Goal: Transaction & Acquisition: Purchase product/service

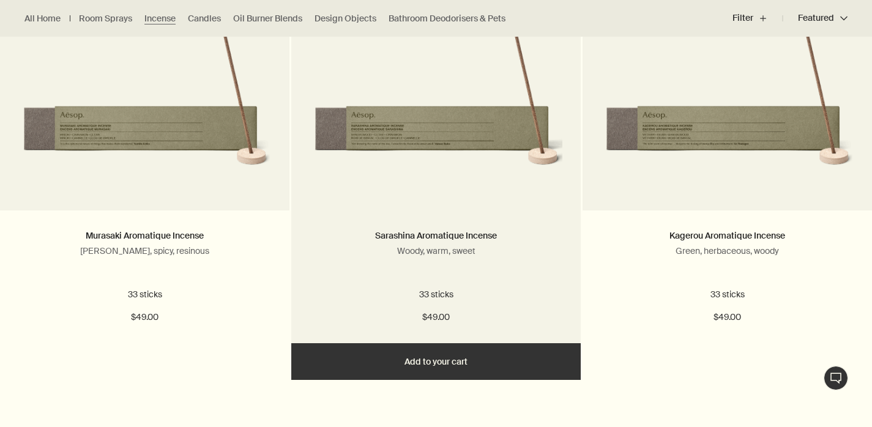
scroll to position [470, 0]
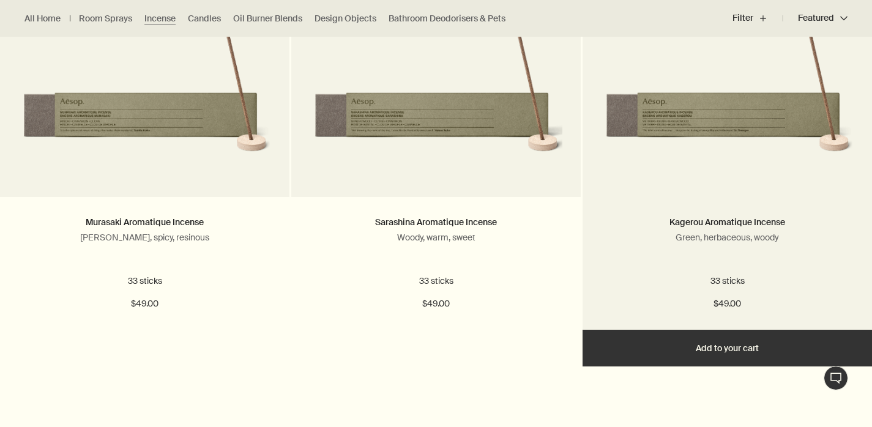
click at [764, 344] on button "Add Add to your cart" at bounding box center [728, 348] width 290 height 37
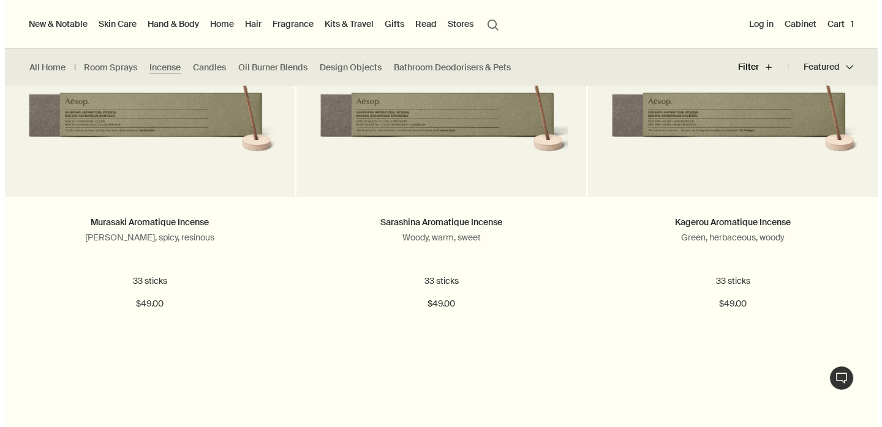
scroll to position [0, 0]
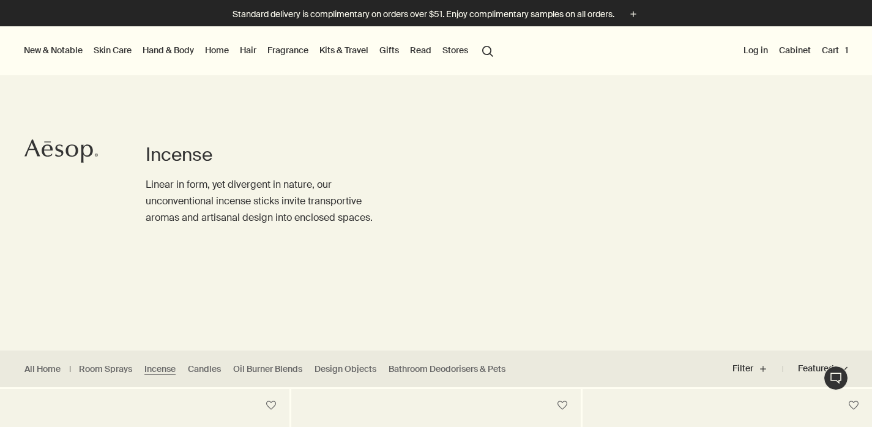
click at [753, 54] on button "Log in" at bounding box center [755, 50] width 29 height 16
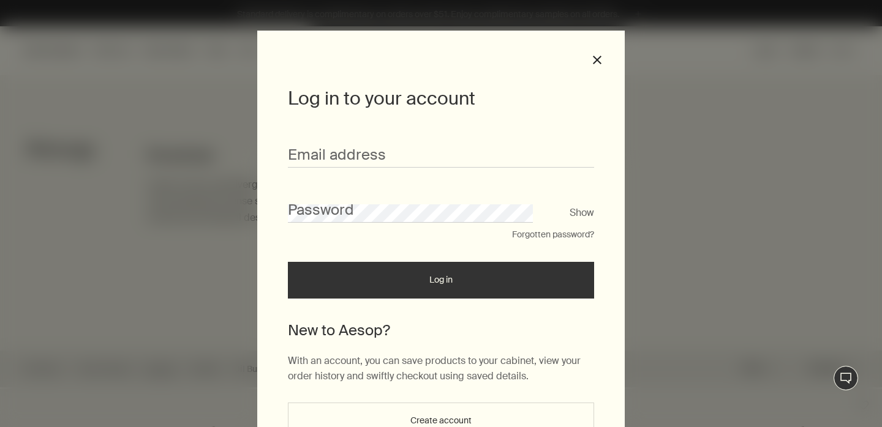
click at [757, 51] on div "Log in to your account Email address Password Show Forgotten password? Log in N…" at bounding box center [441, 213] width 882 height 427
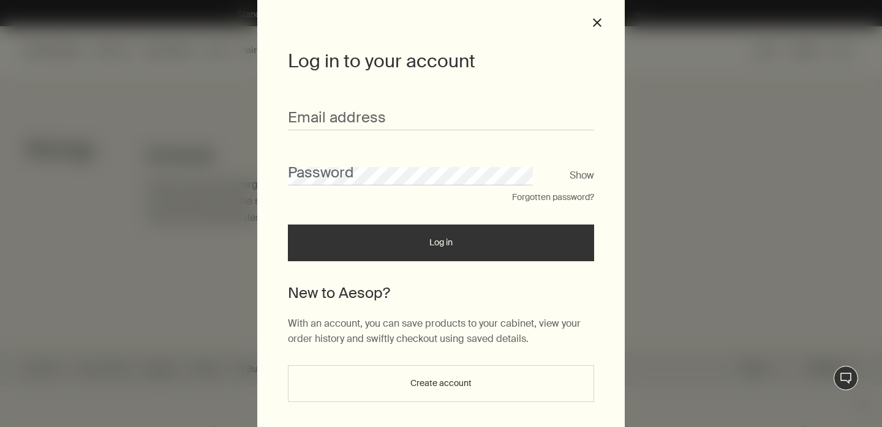
scroll to position [78, 0]
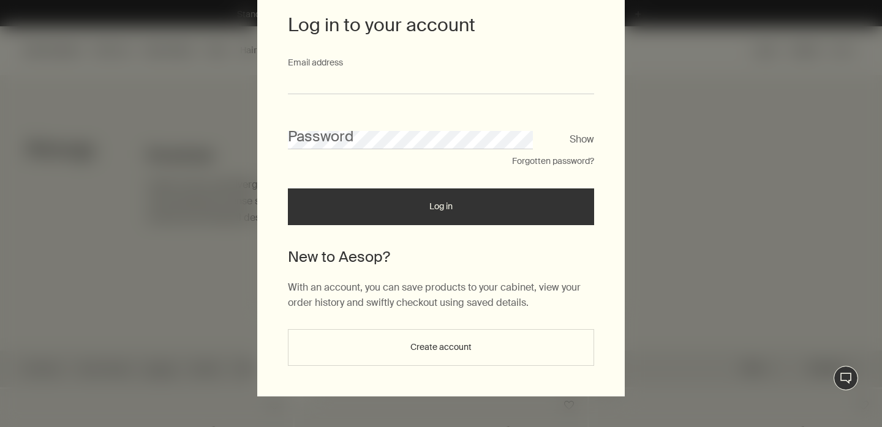
click at [392, 75] on input "Email address" at bounding box center [441, 83] width 306 height 23
type input "**********"
click at [532, 159] on button "Forgotten password?" at bounding box center [553, 162] width 82 height 12
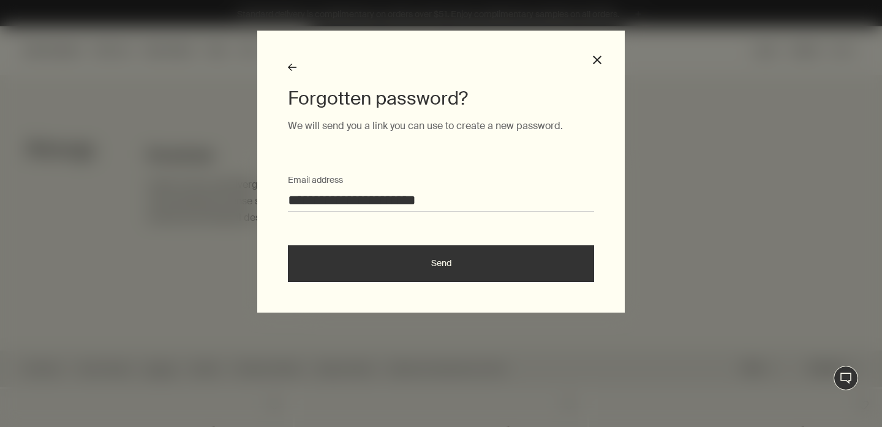
scroll to position [0, 0]
click at [405, 249] on button "Send" at bounding box center [441, 264] width 306 height 37
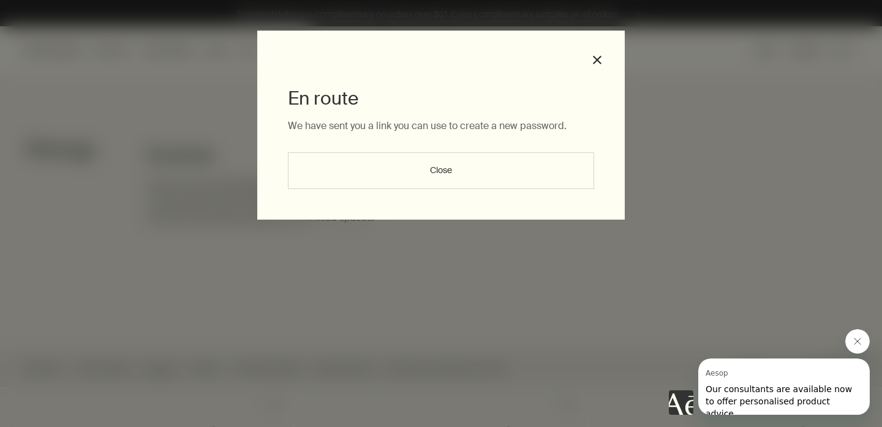
click at [435, 172] on button "Close" at bounding box center [441, 170] width 306 height 37
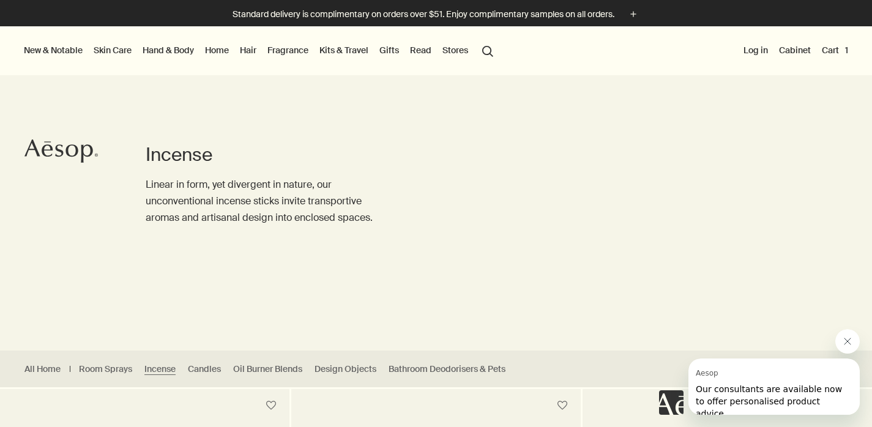
click at [391, 49] on link "Gifts" at bounding box center [389, 50] width 24 height 16
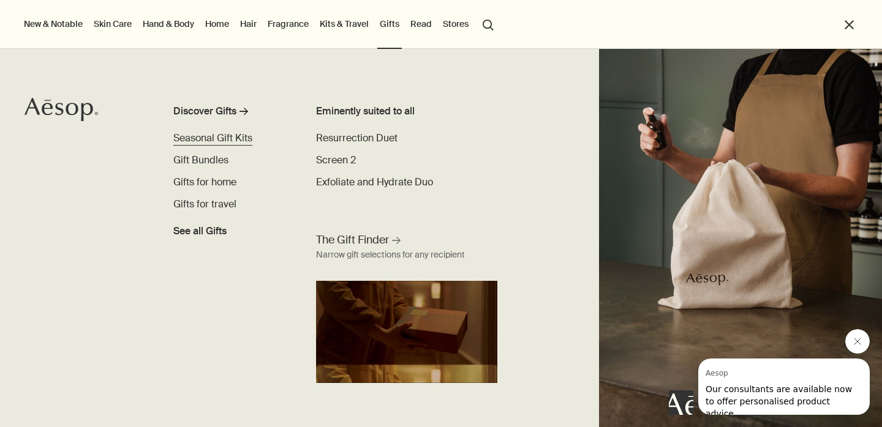
click at [198, 140] on span "Seasonal Gift Kits" at bounding box center [212, 138] width 79 height 13
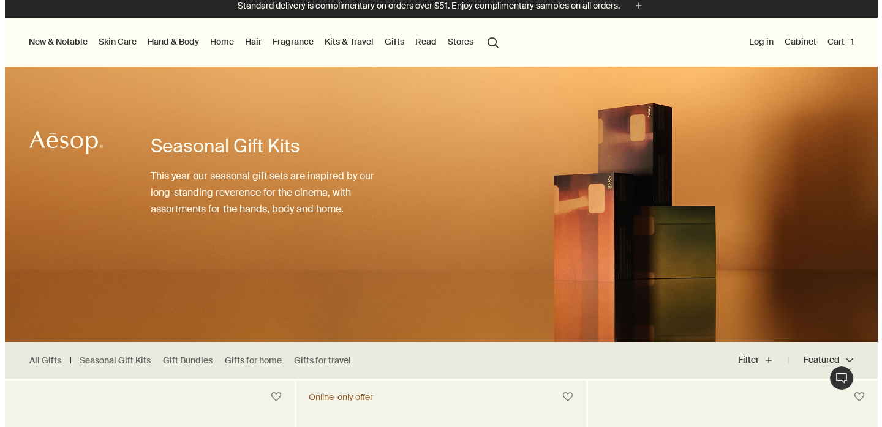
scroll to position [1, 0]
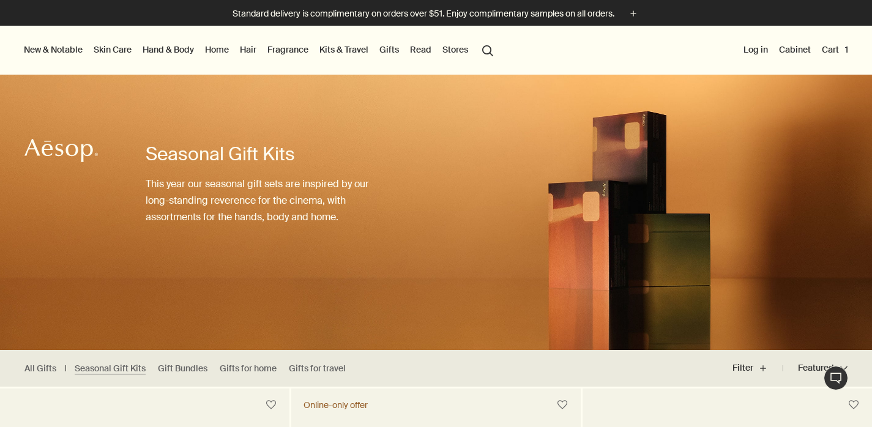
click at [392, 50] on link "Gifts" at bounding box center [389, 50] width 24 height 16
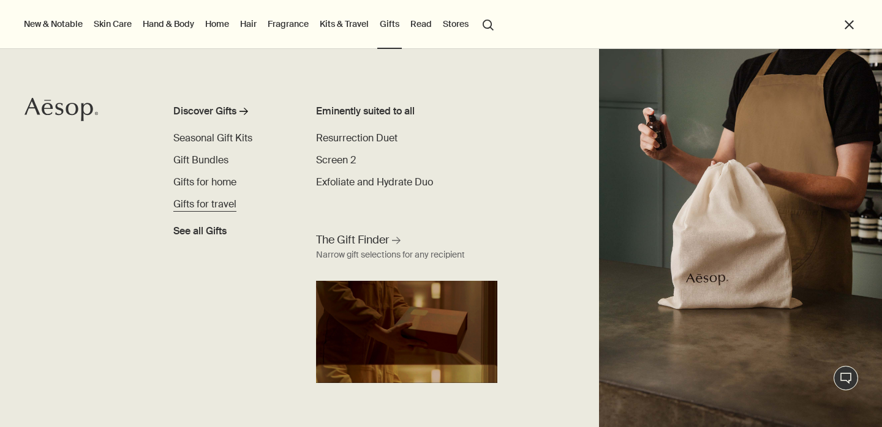
click at [201, 204] on span "Gifts for travel" at bounding box center [204, 204] width 63 height 13
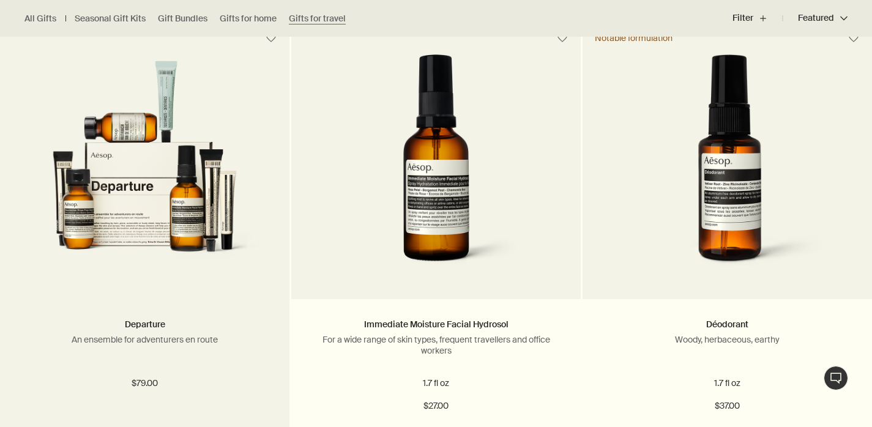
scroll to position [376, 0]
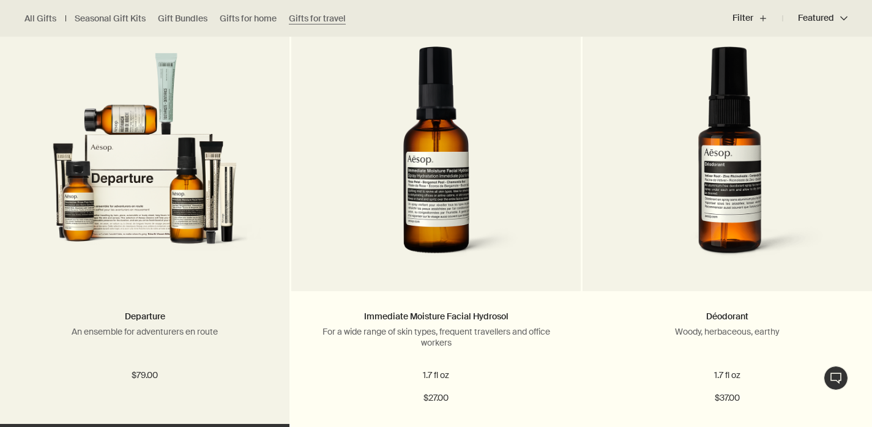
click at [133, 233] on img at bounding box center [144, 162] width 253 height 221
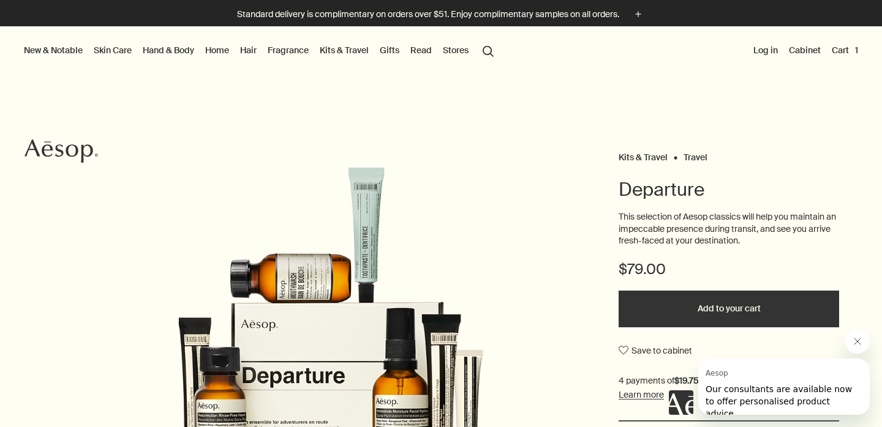
click at [216, 53] on link "Home" at bounding box center [217, 50] width 29 height 16
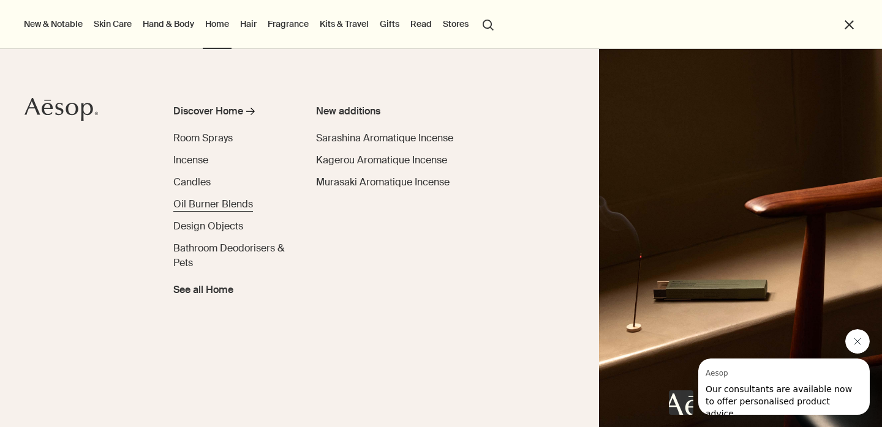
click at [223, 206] on span "Oil Burner Blends" at bounding box center [213, 204] width 80 height 13
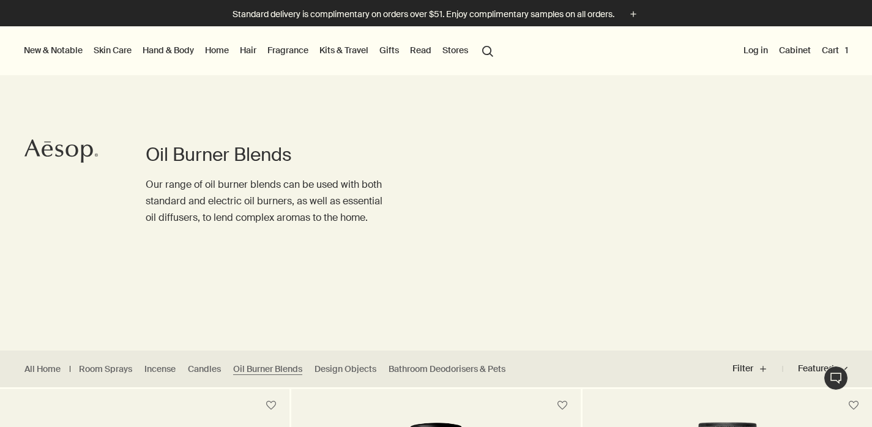
click at [840, 54] on button "Cart 1" at bounding box center [835, 50] width 31 height 16
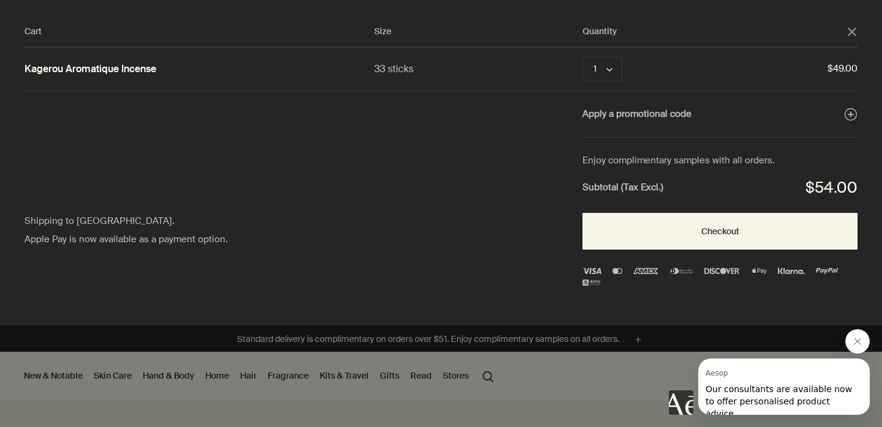
click at [857, 31] on button "close" at bounding box center [851, 31] width 11 height 11
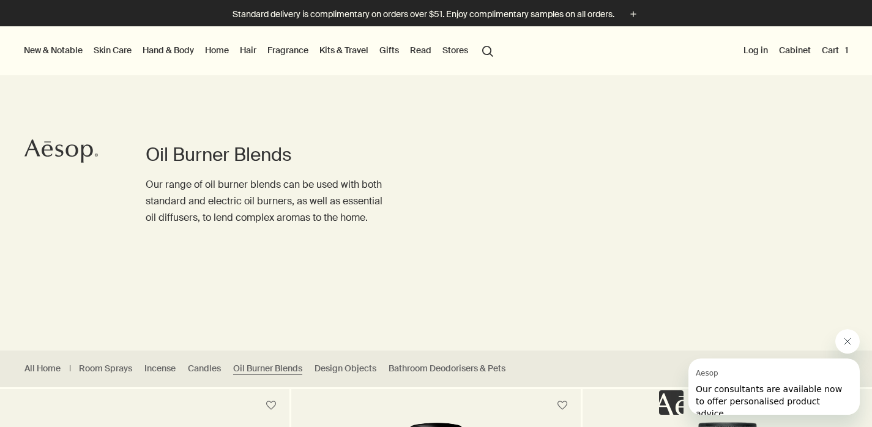
click at [246, 50] on link "Hair" at bounding box center [248, 50] width 21 height 16
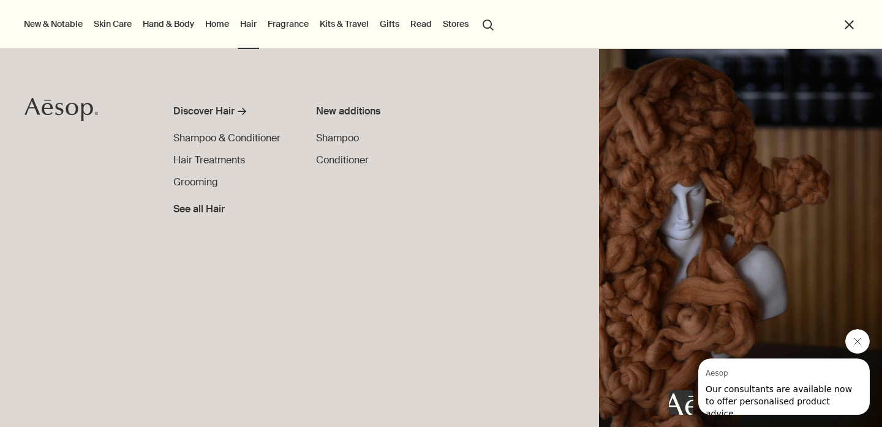
click at [159, 23] on link "Hand & Body" at bounding box center [168, 24] width 56 height 16
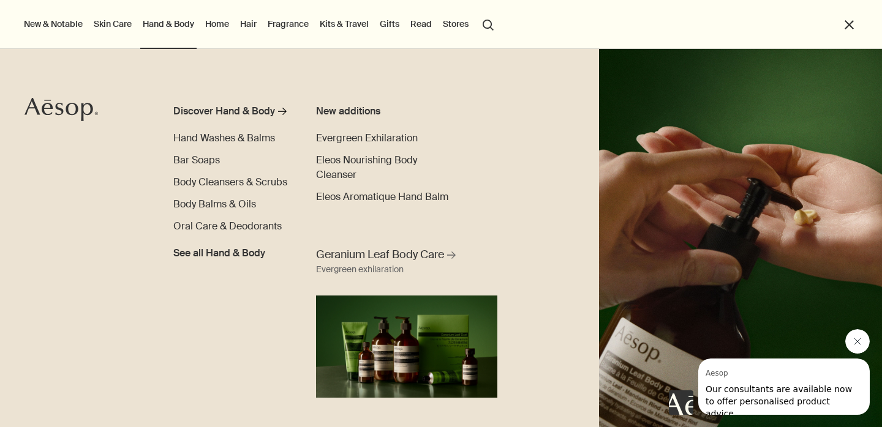
click at [362, 21] on link "Kits & Travel" at bounding box center [344, 24] width 54 height 16
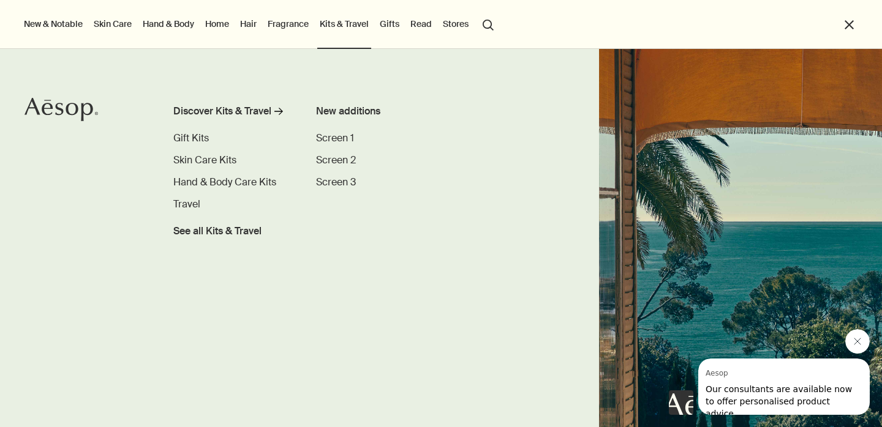
click at [107, 20] on link "Skin Care" at bounding box center [112, 24] width 43 height 16
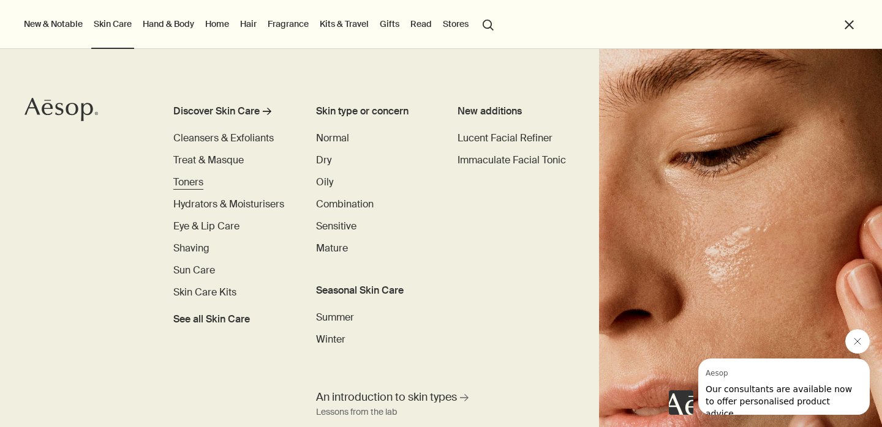
click at [187, 183] on span "Toners" at bounding box center [188, 182] width 30 height 13
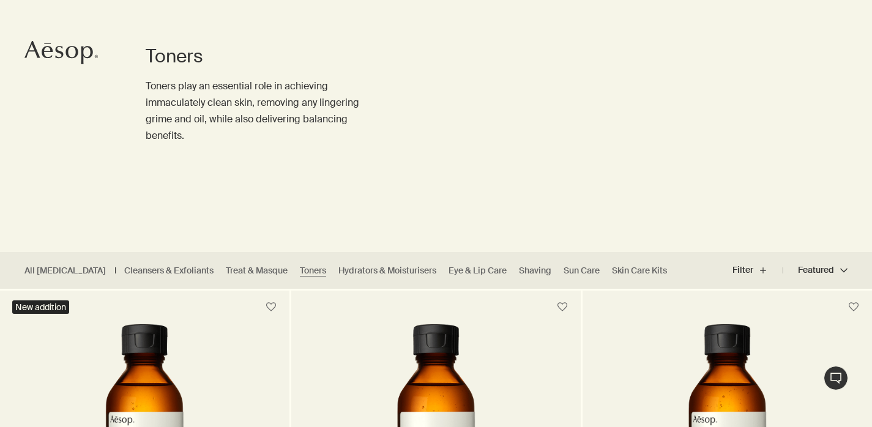
scroll to position [99, 0]
click at [339, 266] on link "Hydrators & Moisturisers" at bounding box center [388, 271] width 98 height 12
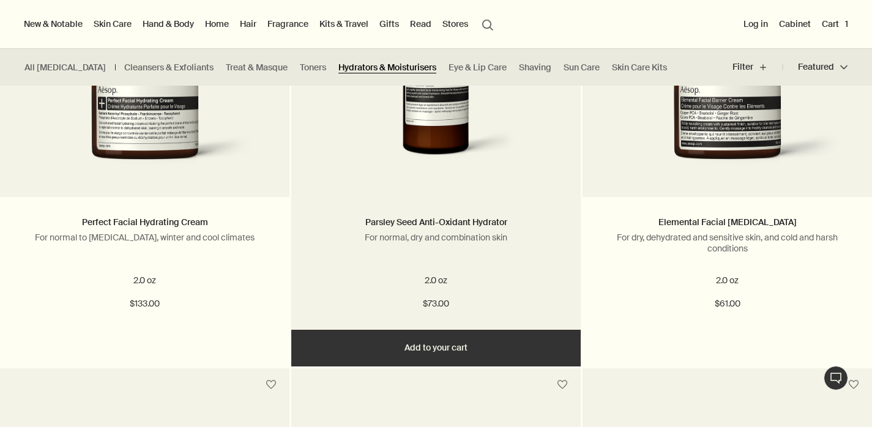
scroll to position [1734, 0]
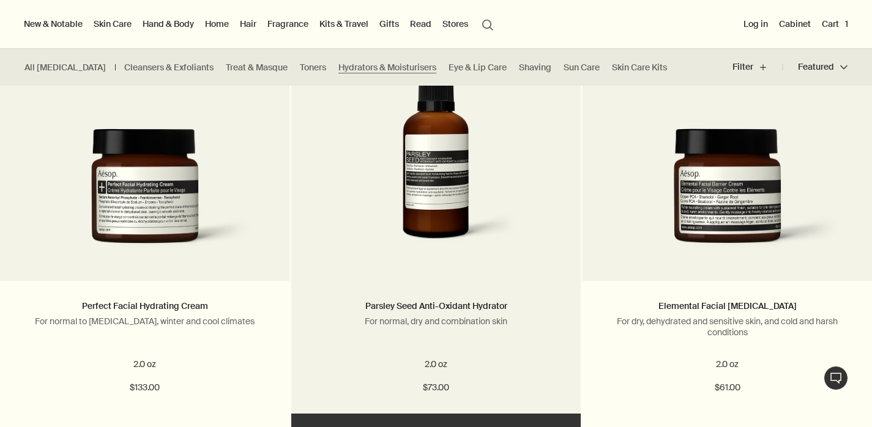
click at [457, 206] on img at bounding box center [436, 149] width 232 height 227
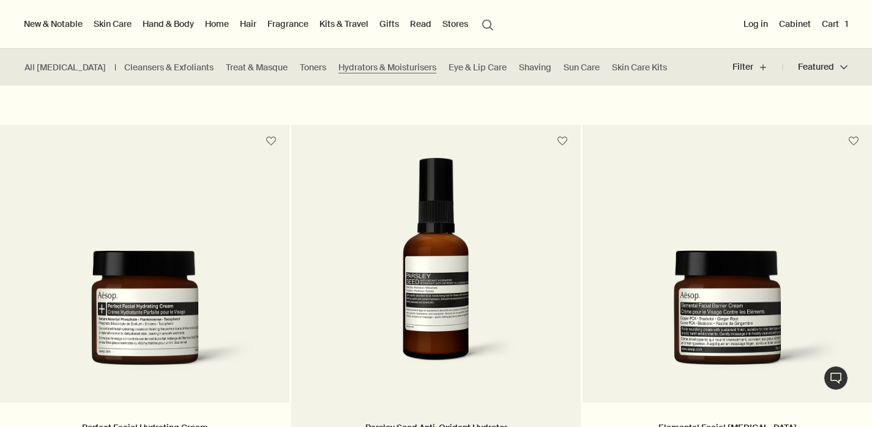
scroll to position [1506, 0]
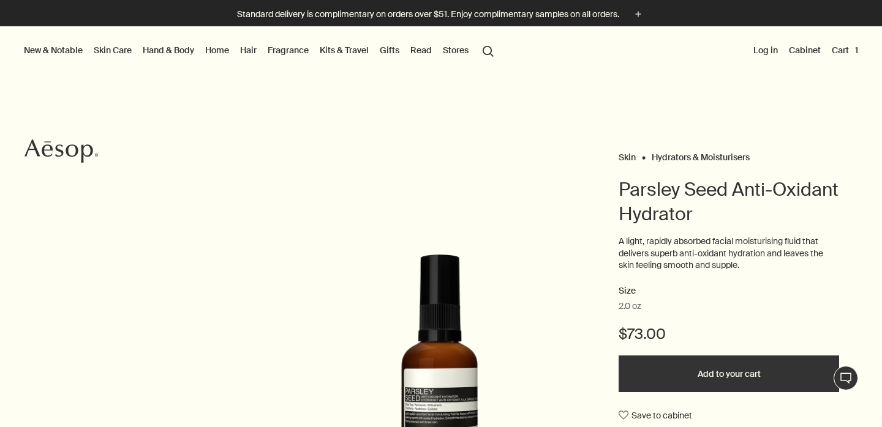
click at [489, 48] on button "search Search" at bounding box center [488, 50] width 22 height 23
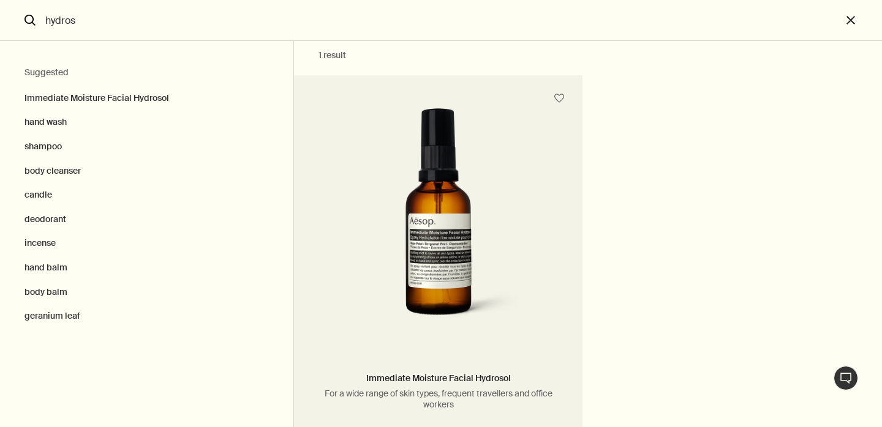
scroll to position [18, 0]
type input "hydros"
click at [438, 253] on img "Search" at bounding box center [438, 220] width 222 height 227
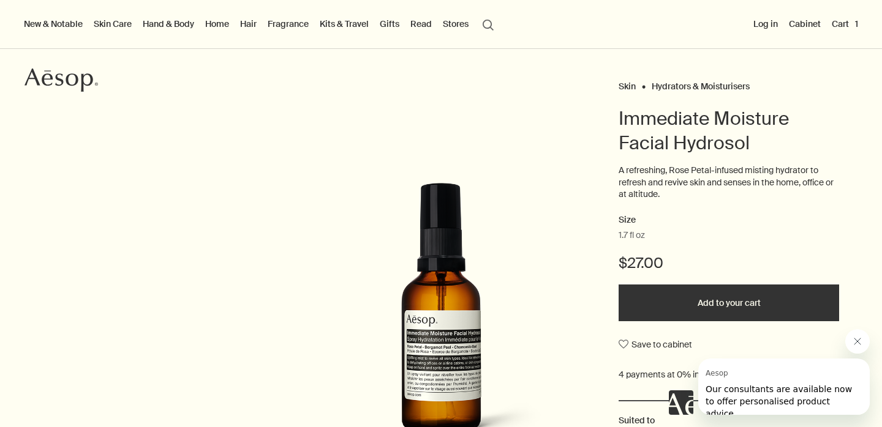
scroll to position [80, 0]
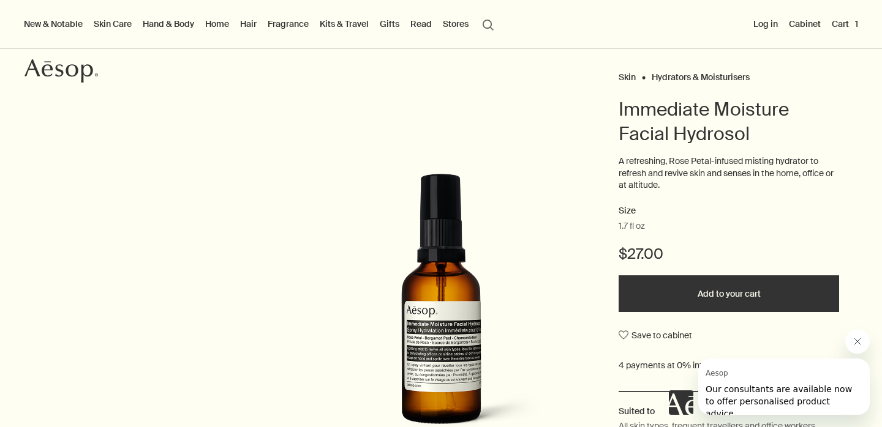
click at [659, 293] on button "Add to your cart" at bounding box center [728, 294] width 220 height 37
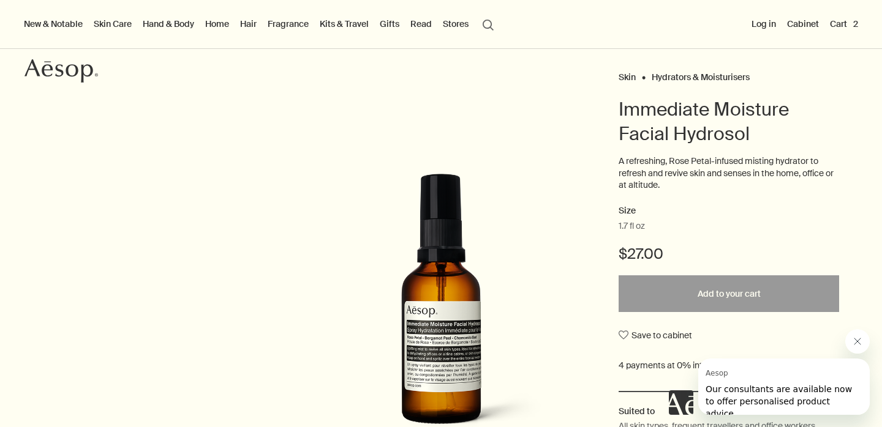
scroll to position [0, 0]
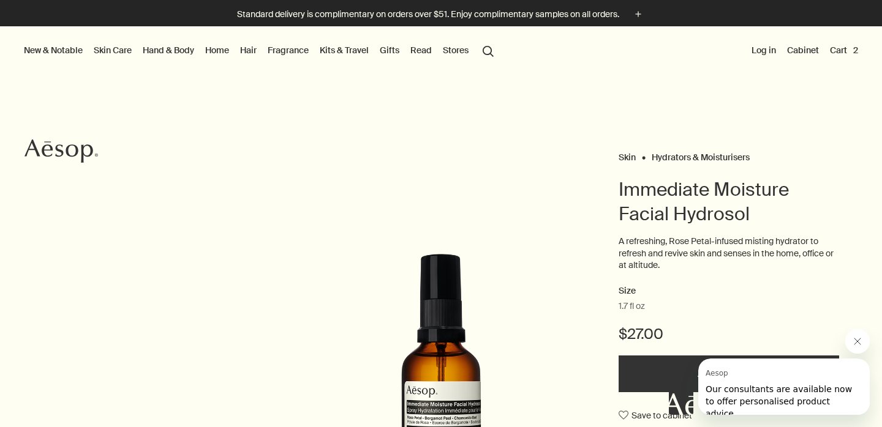
click at [109, 48] on link "Skin Care" at bounding box center [112, 50] width 43 height 16
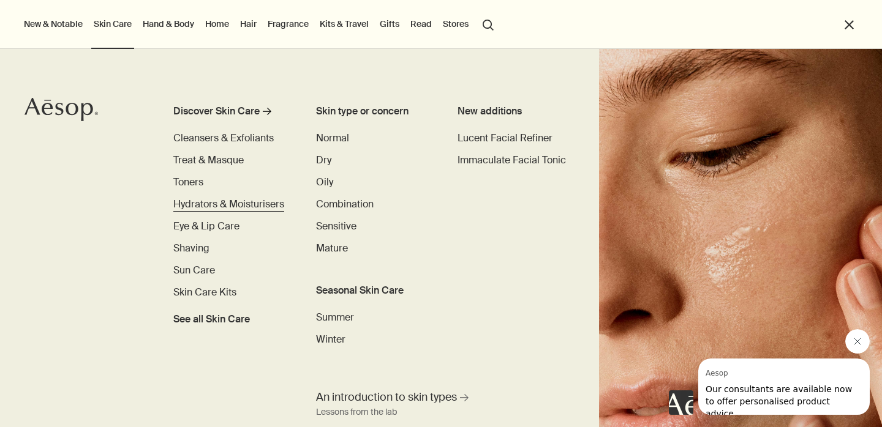
click at [206, 204] on span "Hydrators & Moisturisers" at bounding box center [228, 204] width 111 height 13
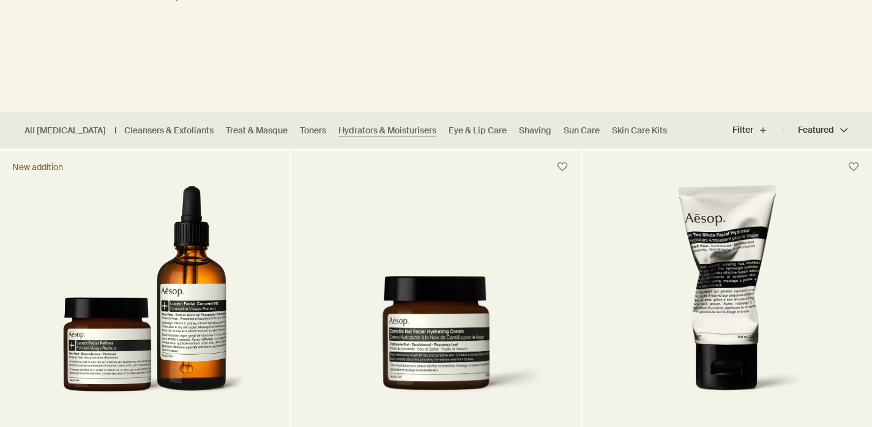
scroll to position [328, 0]
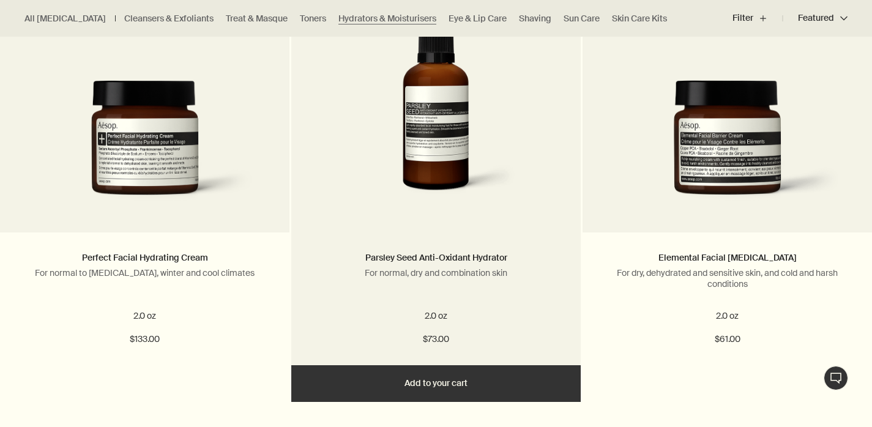
scroll to position [1783, 0]
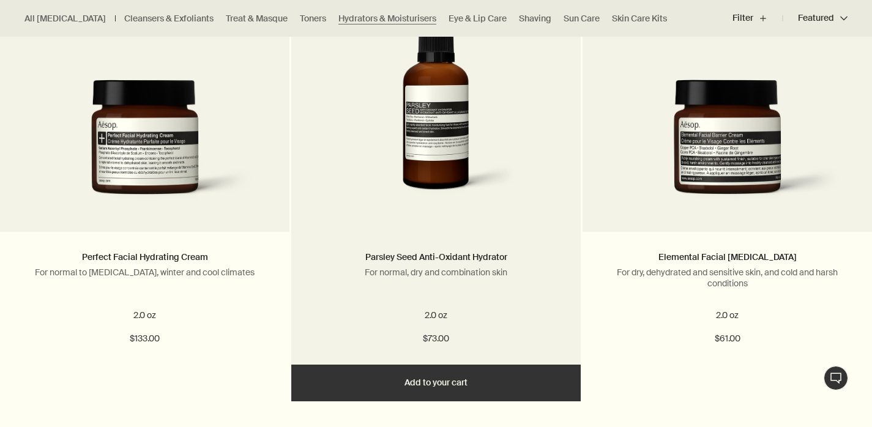
click at [441, 150] on img at bounding box center [436, 100] width 232 height 227
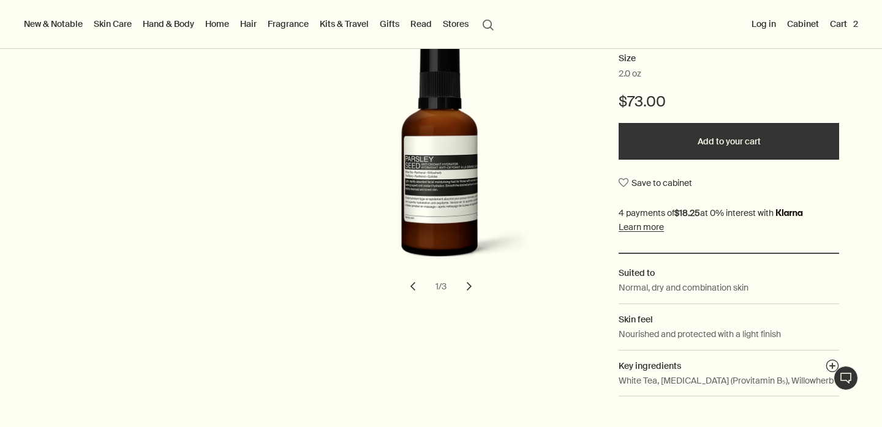
scroll to position [235, 0]
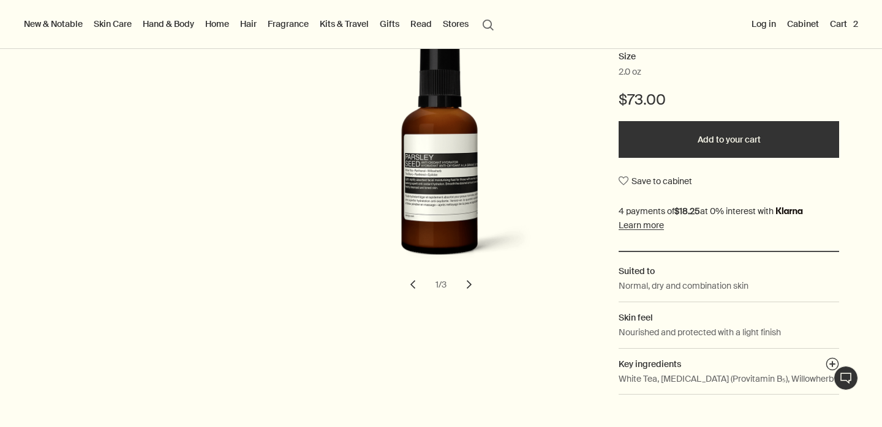
click at [464, 279] on button "chevron" at bounding box center [469, 284] width 27 height 27
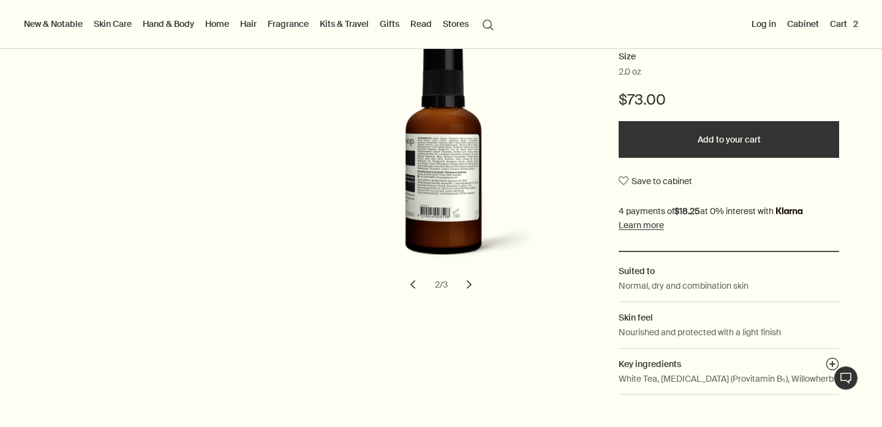
click at [463, 283] on button "chevron" at bounding box center [469, 284] width 27 height 27
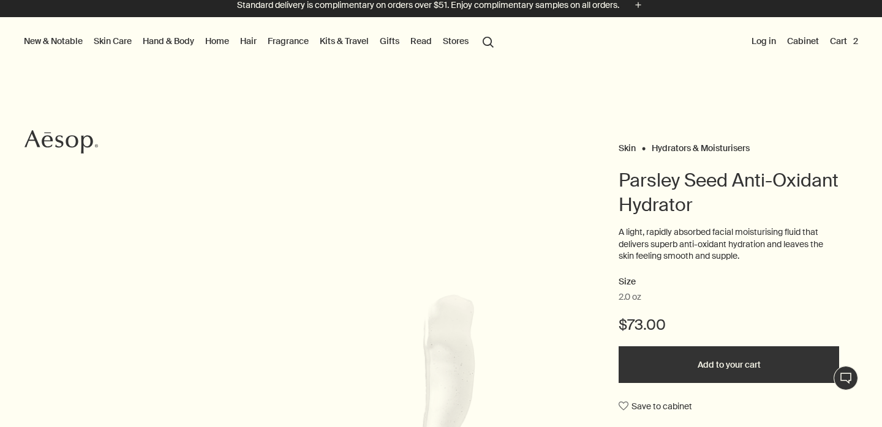
scroll to position [0, 0]
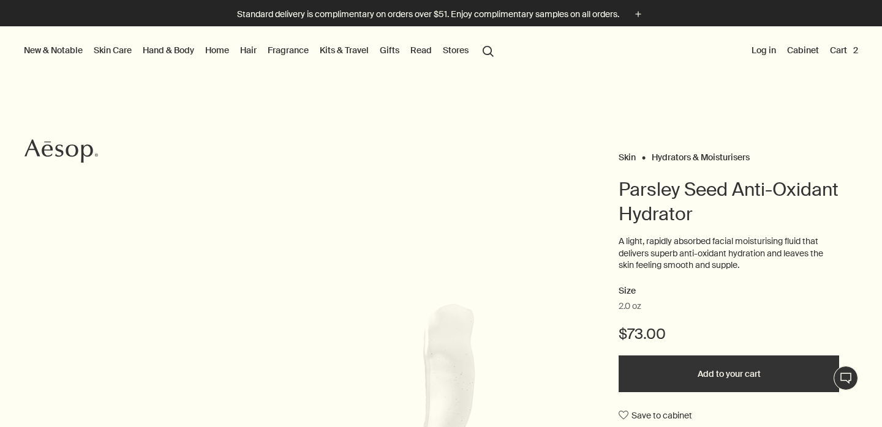
click at [836, 53] on button "Cart 2" at bounding box center [843, 50] width 33 height 16
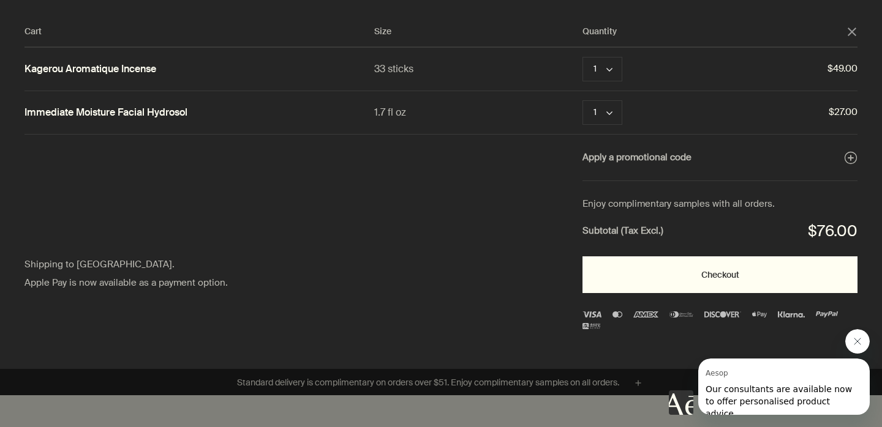
click at [662, 280] on button "Checkout" at bounding box center [719, 275] width 275 height 37
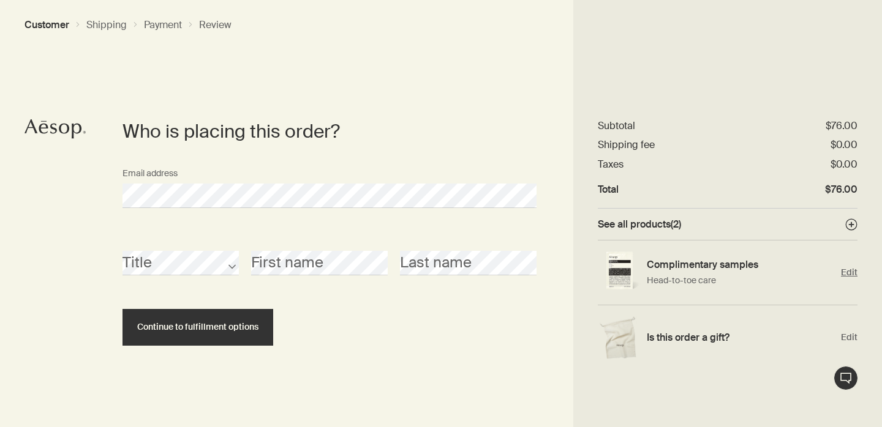
click at [851, 275] on span "Edit" at bounding box center [849, 273] width 17 height 12
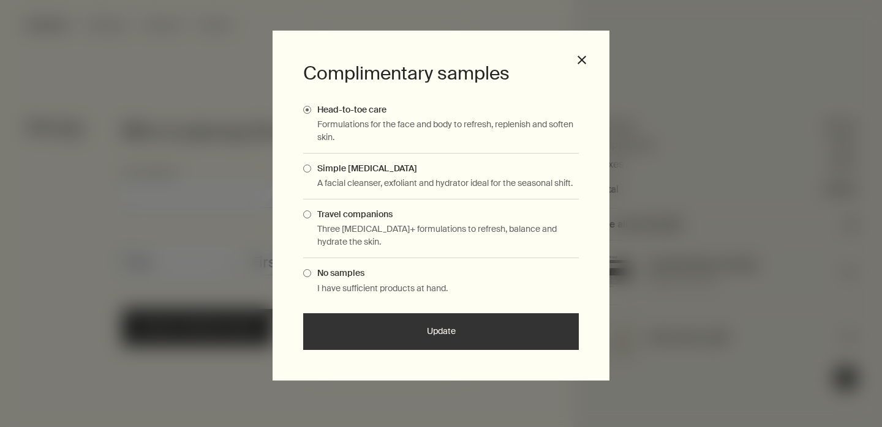
click at [310, 212] on span "Complimentary Samples Modal" at bounding box center [307, 215] width 8 height 8
click at [311, 212] on input "Travel companions" at bounding box center [311, 213] width 0 height 8
click at [369, 338] on button "Update" at bounding box center [441, 331] width 276 height 37
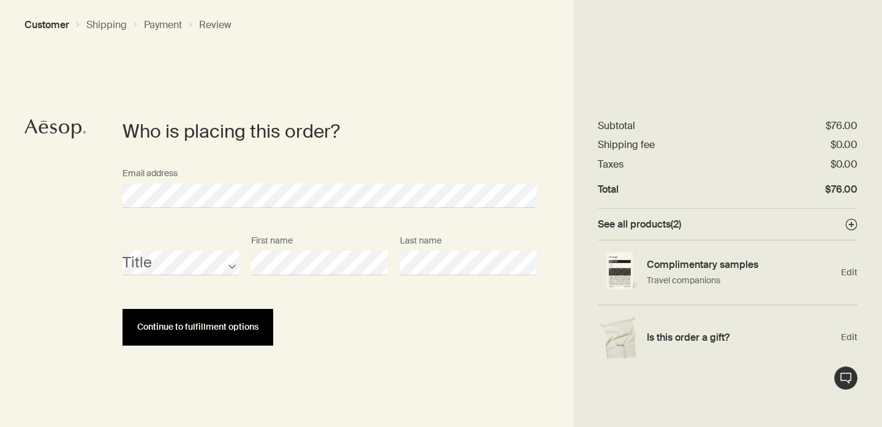
click at [253, 331] on button "Continue to fulfillment options" at bounding box center [197, 327] width 151 height 37
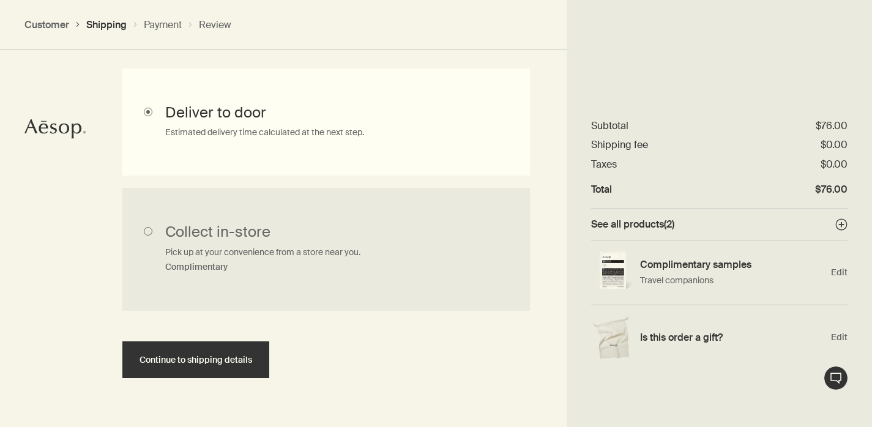
scroll to position [369, 0]
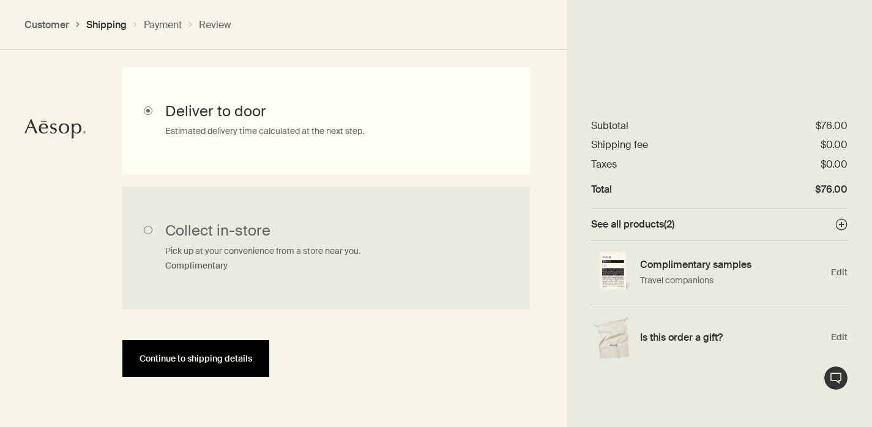
click at [249, 373] on button "Continue to shipping details" at bounding box center [195, 358] width 147 height 37
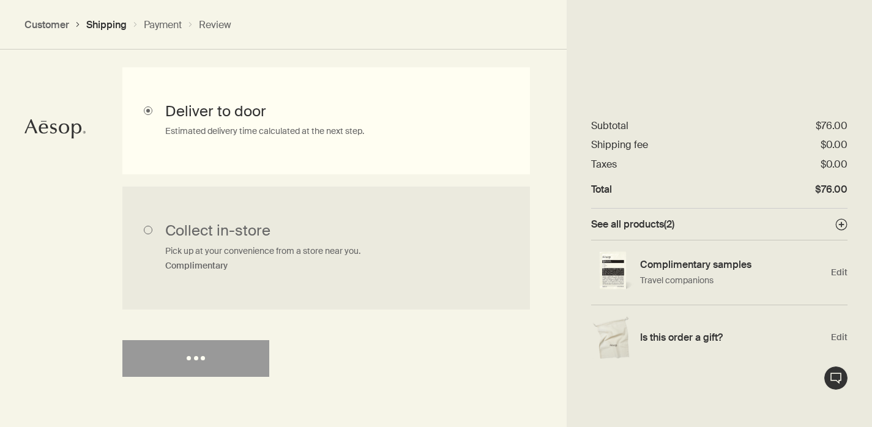
select select "US"
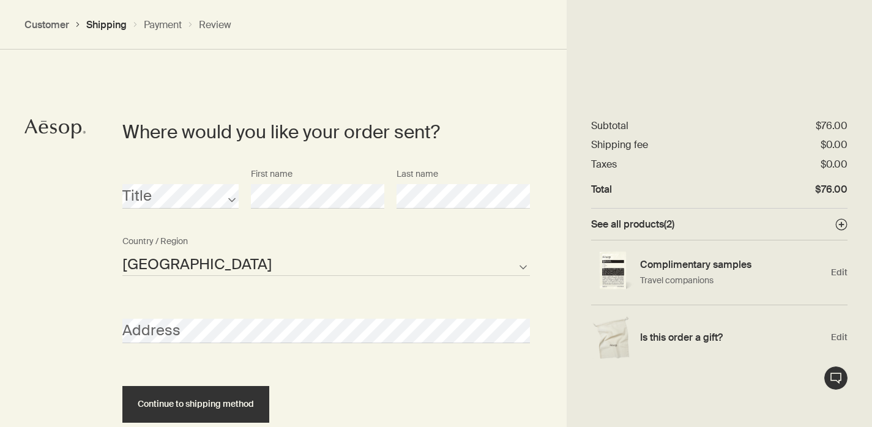
scroll to position [530, 0]
select select "US"
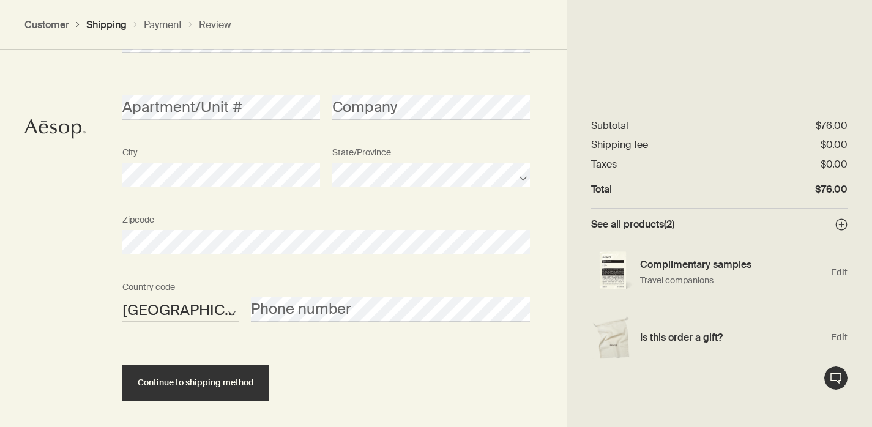
scroll to position [841, 0]
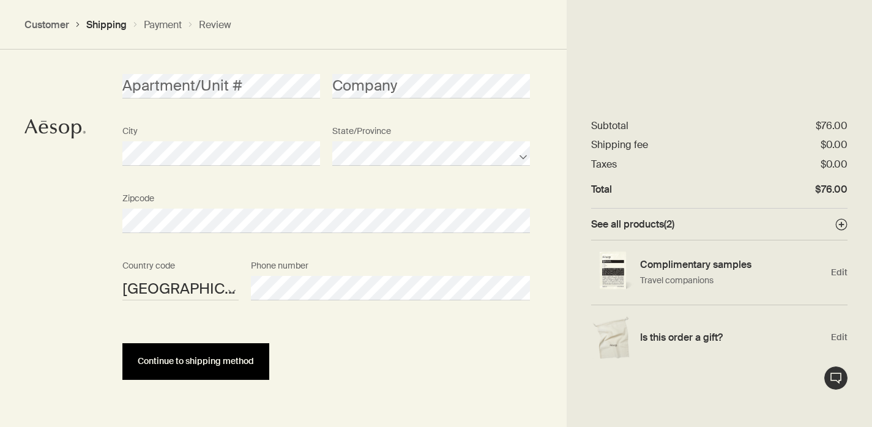
click at [189, 369] on button "Continue to shipping method" at bounding box center [195, 361] width 147 height 37
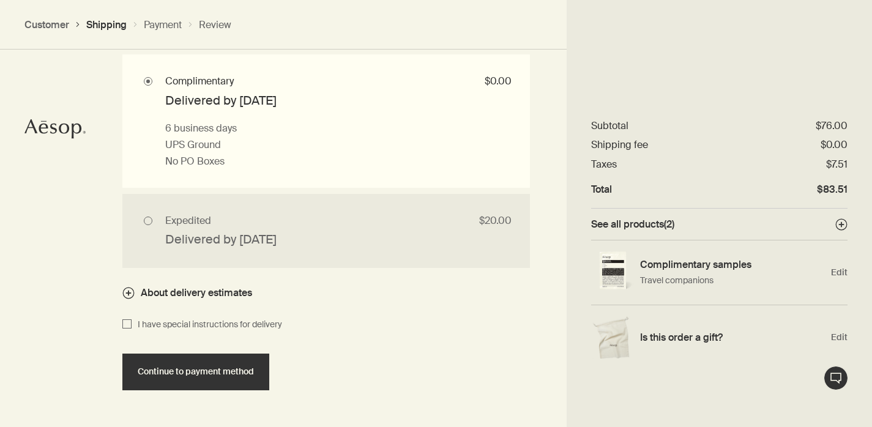
scroll to position [1195, 0]
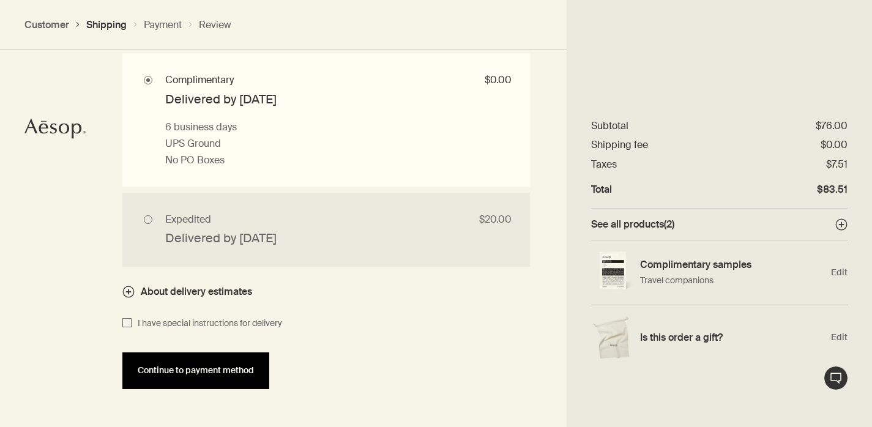
click at [252, 380] on button "Continue to payment method" at bounding box center [195, 371] width 147 height 37
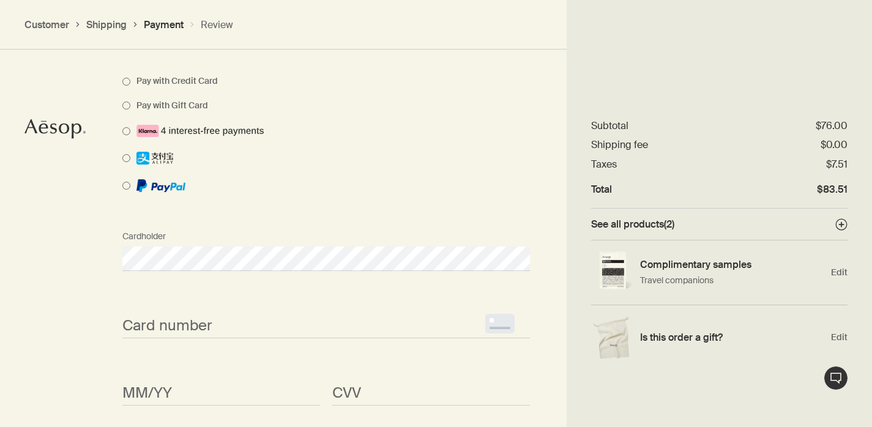
scroll to position [975, 0]
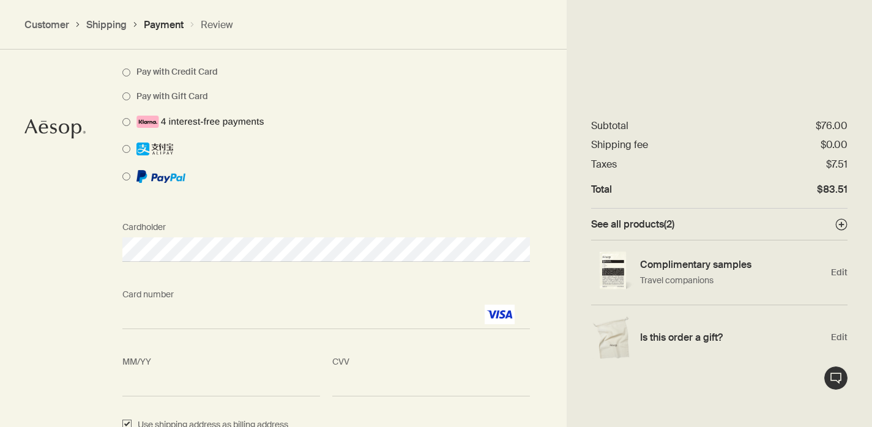
click at [448, 216] on div "Cardholder" at bounding box center [326, 239] width 420 height 46
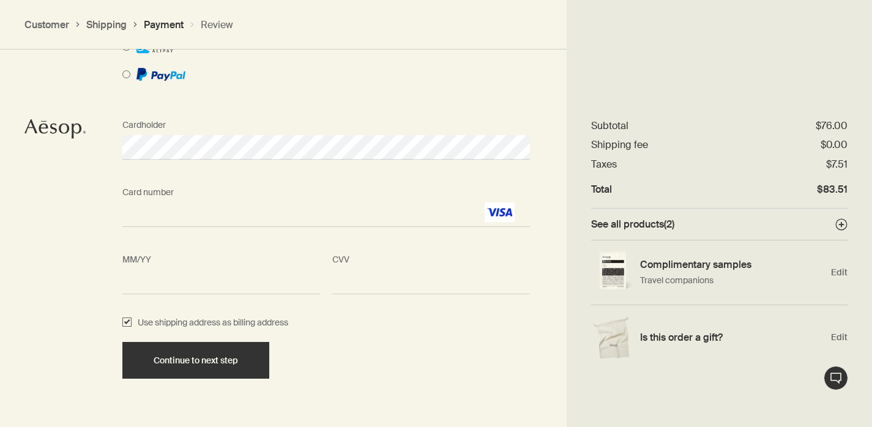
scroll to position [1111, 0]
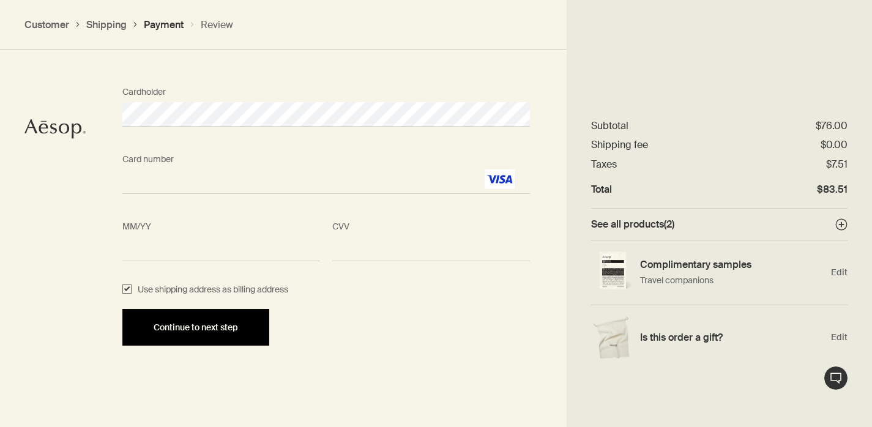
click at [223, 334] on button "Continue to next step" at bounding box center [195, 327] width 147 height 37
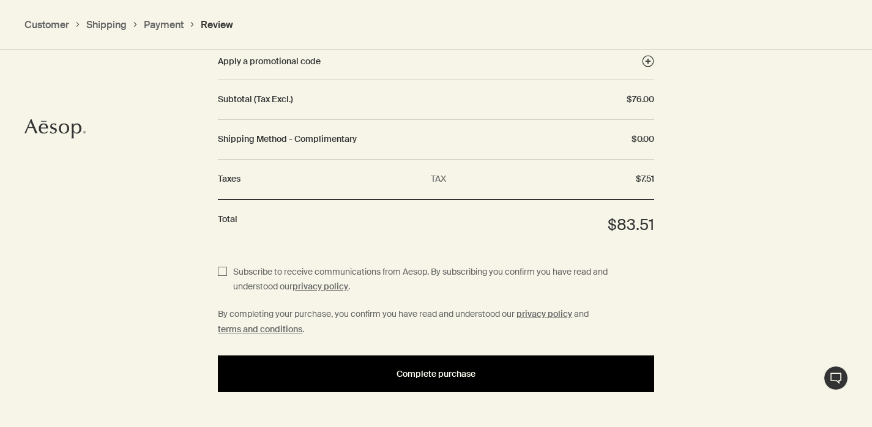
scroll to position [1569, 0]
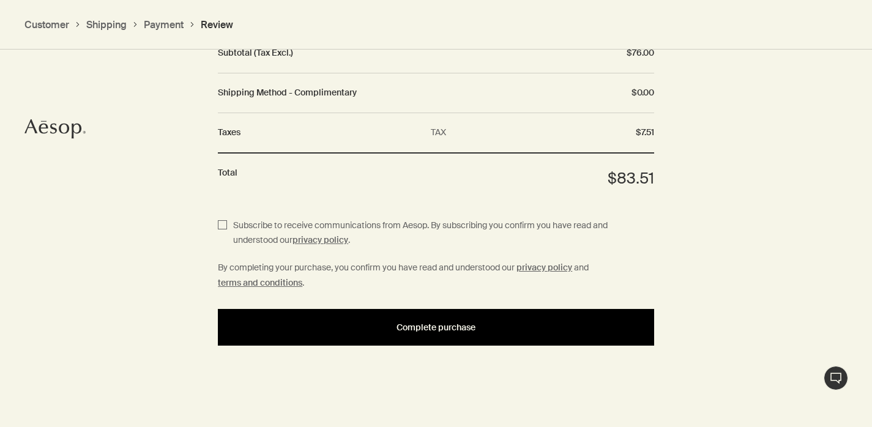
click at [321, 334] on button "Complete purchase" at bounding box center [436, 327] width 437 height 37
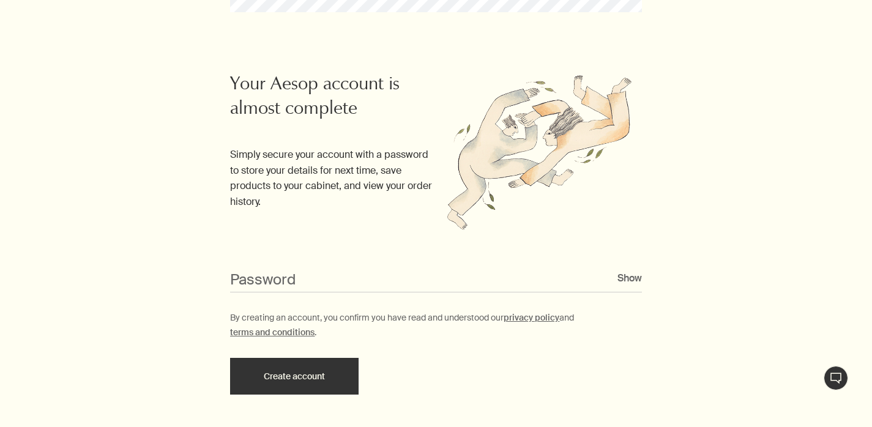
scroll to position [346, 0]
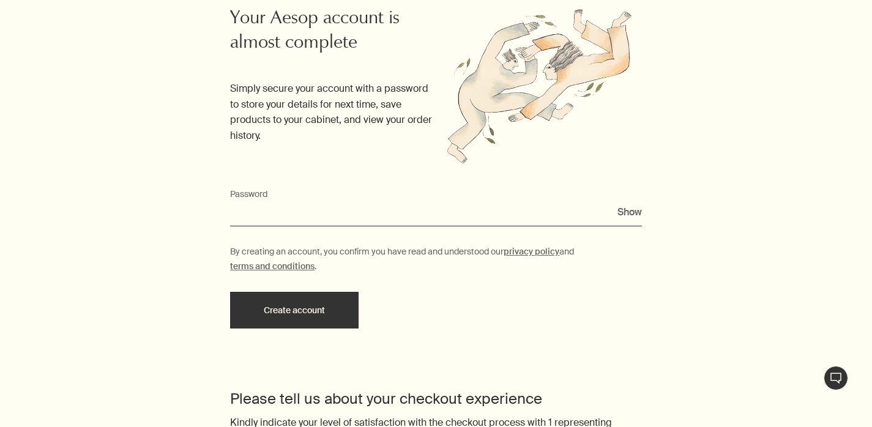
click at [281, 211] on input "Password" at bounding box center [436, 215] width 412 height 23
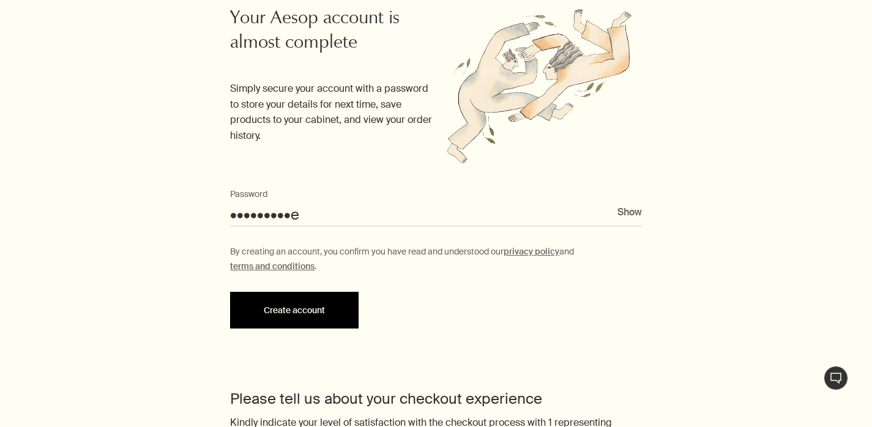
click at [260, 318] on button "Create account" at bounding box center [294, 310] width 129 height 37
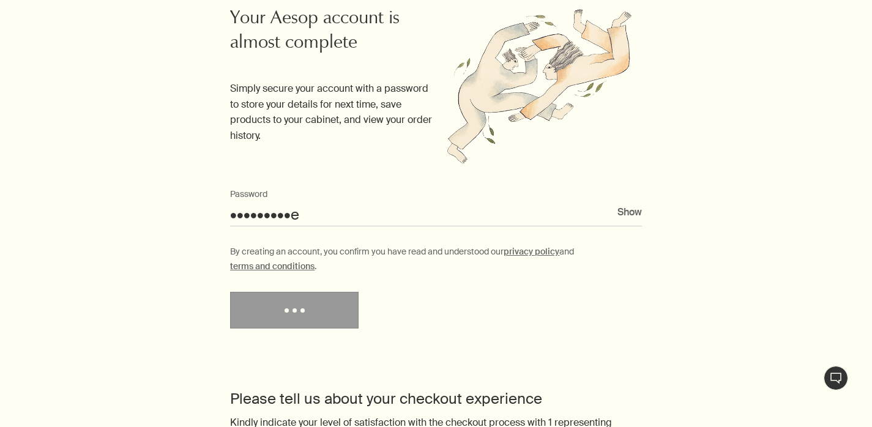
type input "••••••••••"
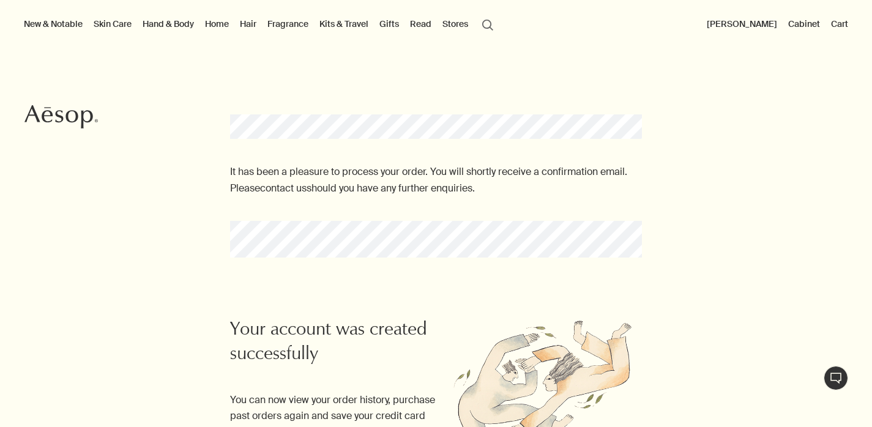
scroll to position [0, 0]
